Goal: Task Accomplishment & Management: Manage account settings

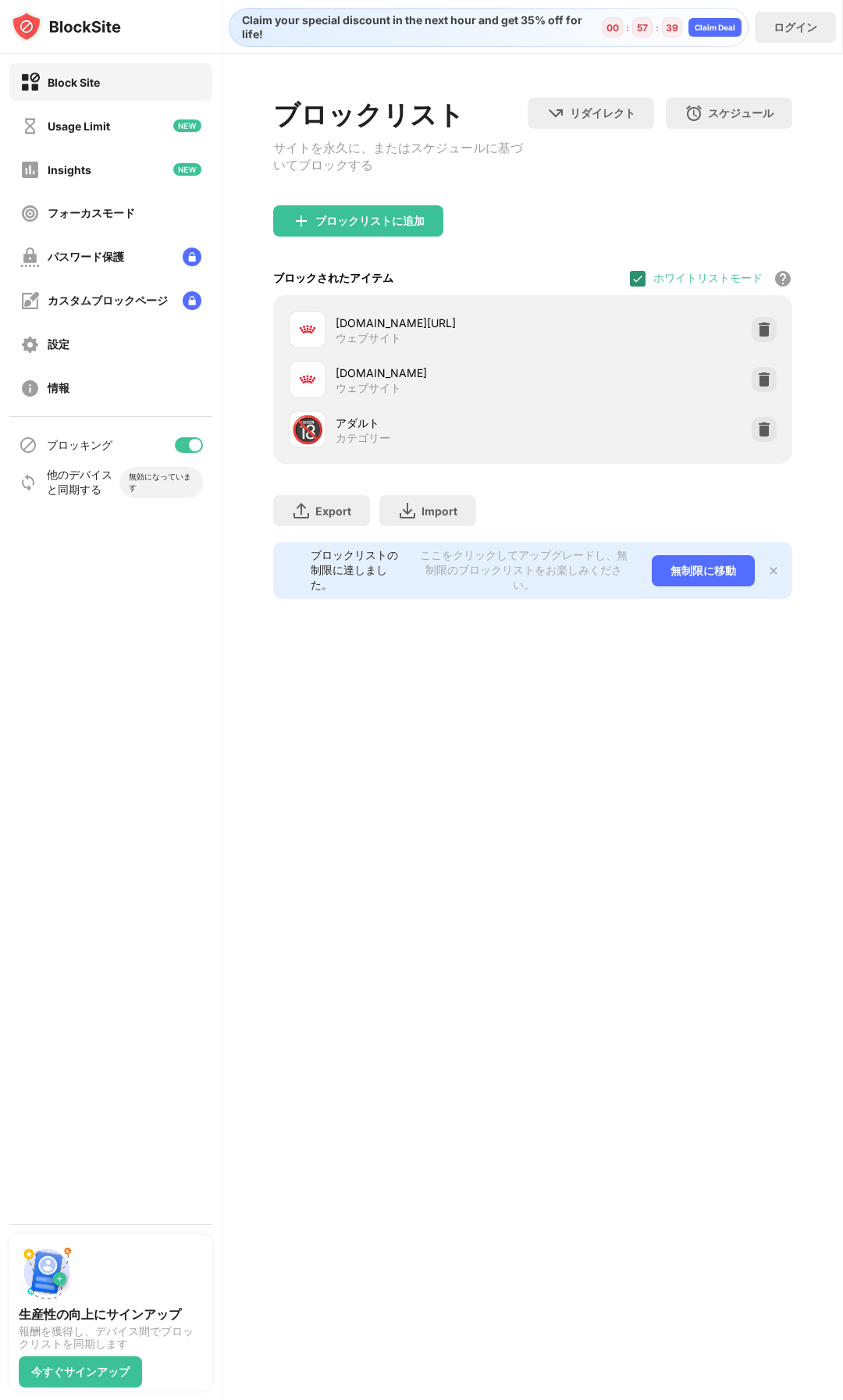
click at [640, 287] on div at bounding box center [638, 279] width 16 height 16
click at [762, 337] on img at bounding box center [765, 329] width 16 height 16
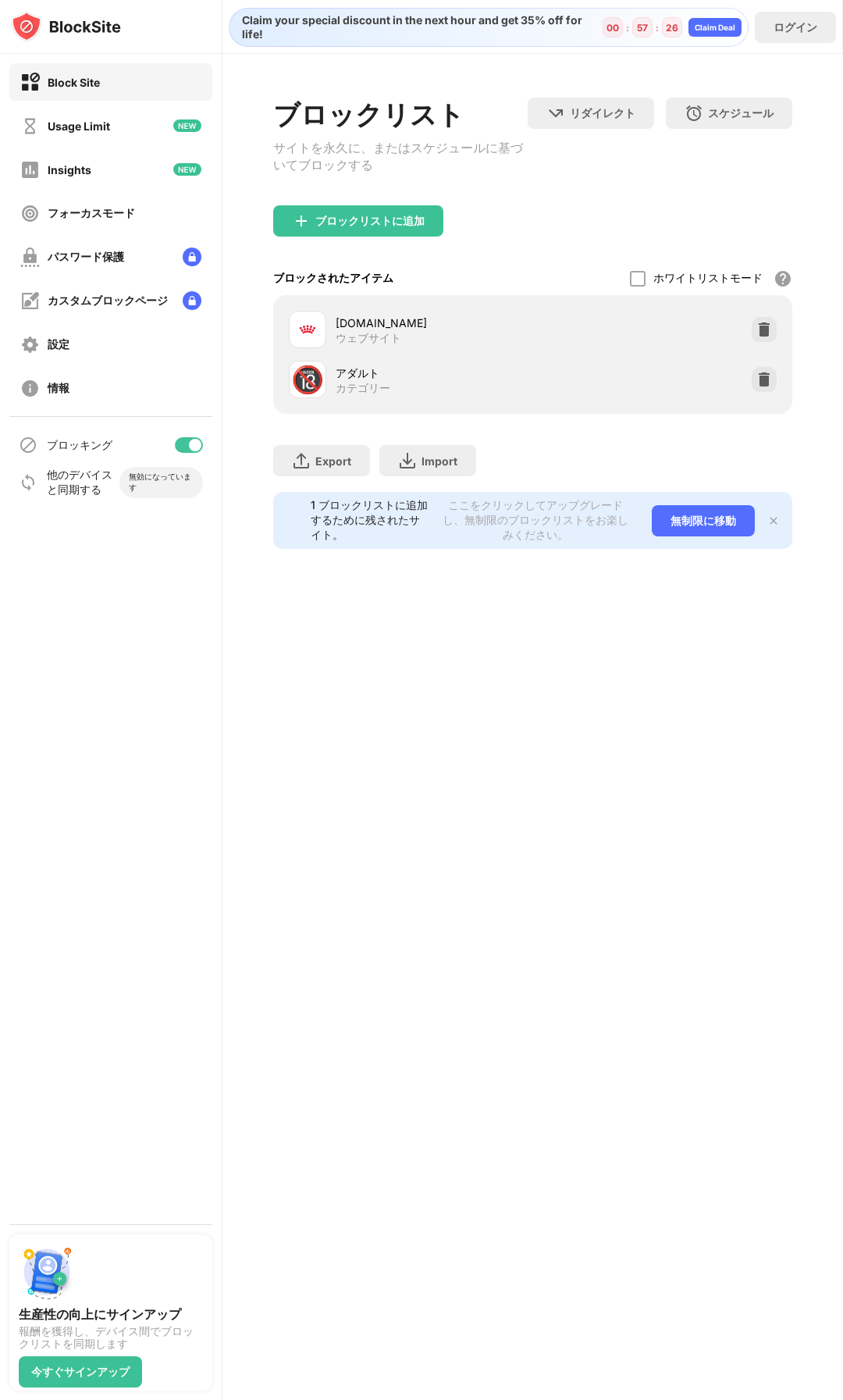
click at [762, 337] on img at bounding box center [765, 329] width 16 height 16
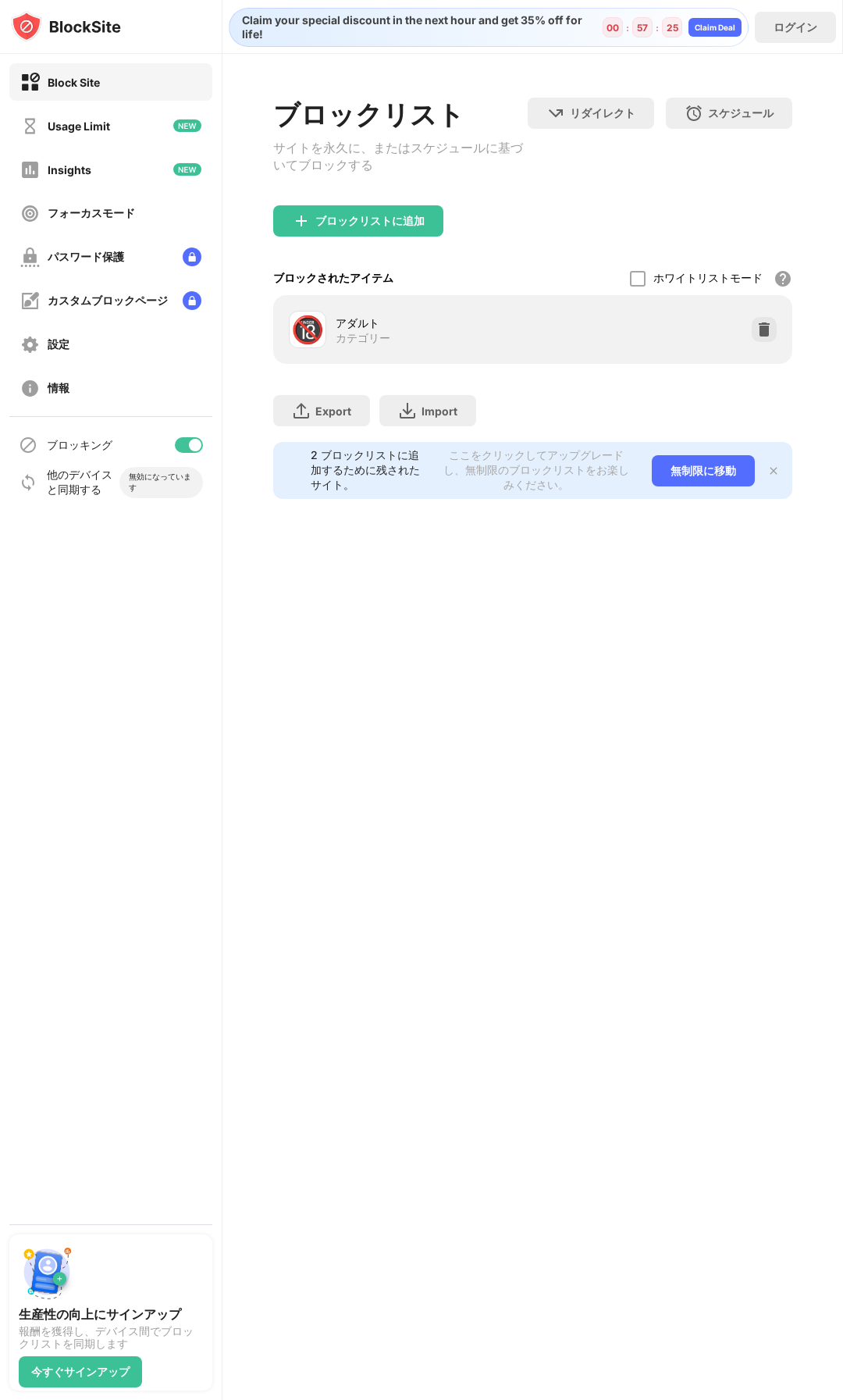
click at [764, 337] on img at bounding box center [765, 329] width 16 height 16
